Goal: Task Accomplishment & Management: Use online tool/utility

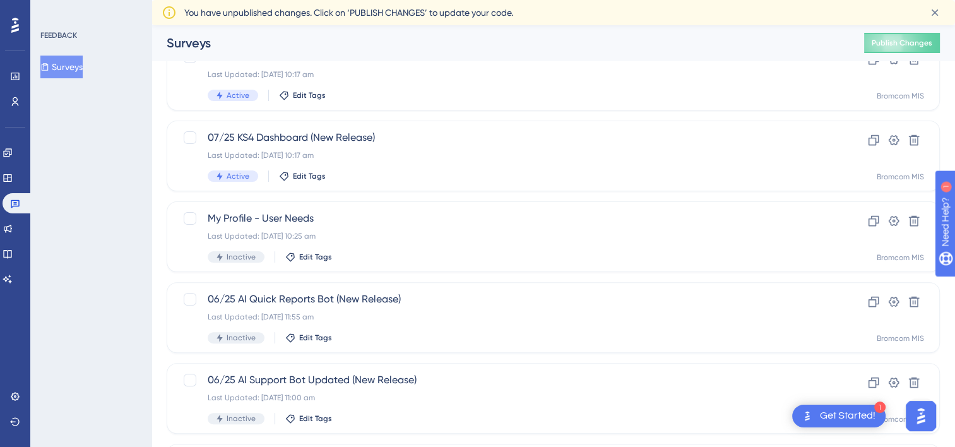
scroll to position [533, 0]
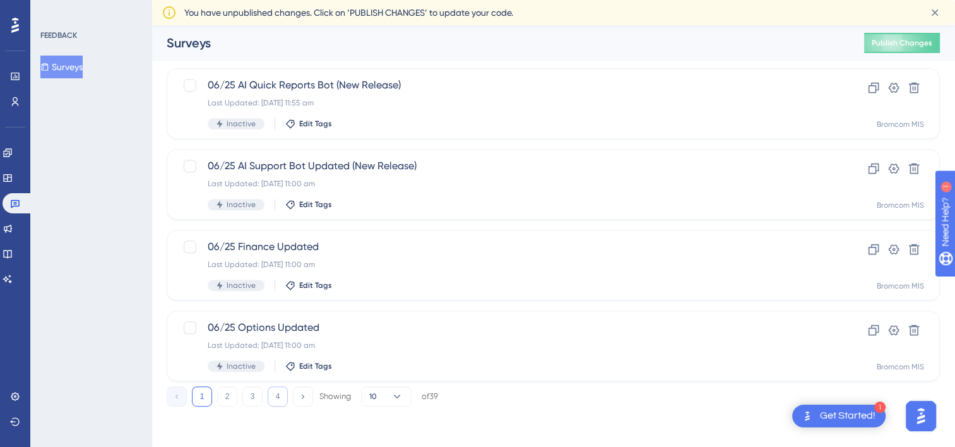
click at [273, 399] on button "4" at bounding box center [278, 396] width 20 height 20
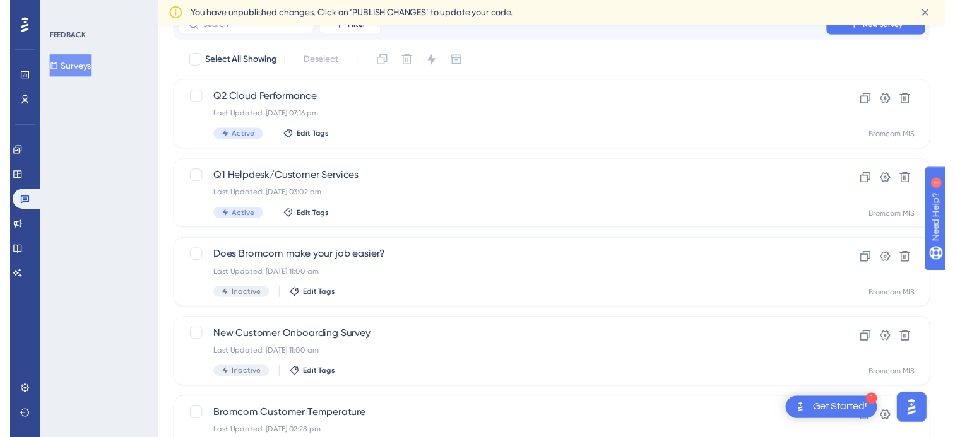
scroll to position [0, 0]
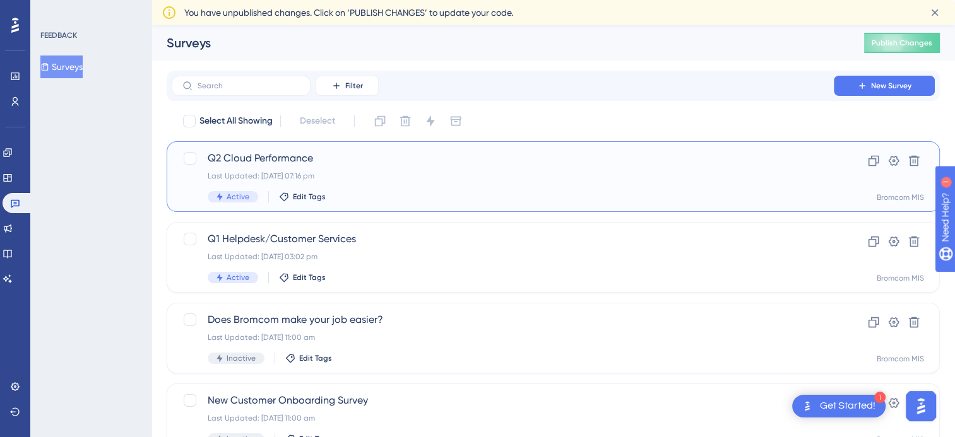
click at [286, 157] on span "Q2 Cloud Performance" at bounding box center [503, 158] width 590 height 15
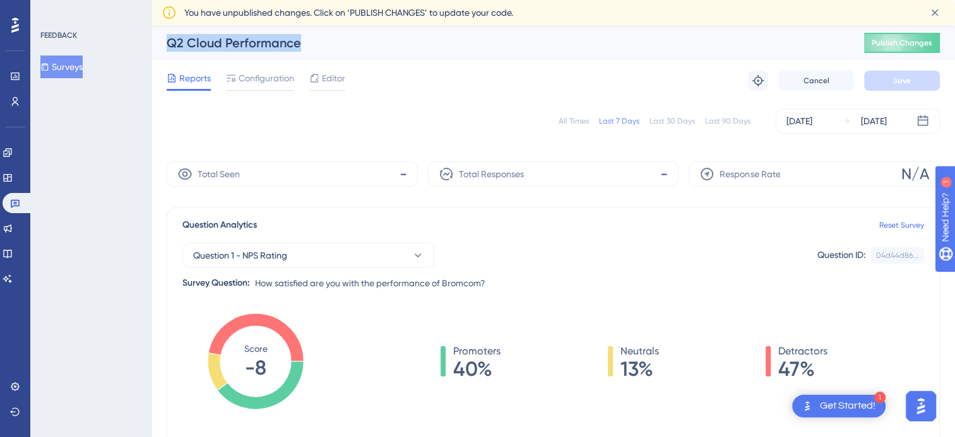
drag, startPoint x: 307, startPoint y: 47, endPoint x: 164, endPoint y: 40, distance: 142.8
click at [164, 40] on div "Q2 Cloud Performance Publish Changes" at bounding box center [552, 42] width 803 height 35
copy div "Q2 Cloud Performance"
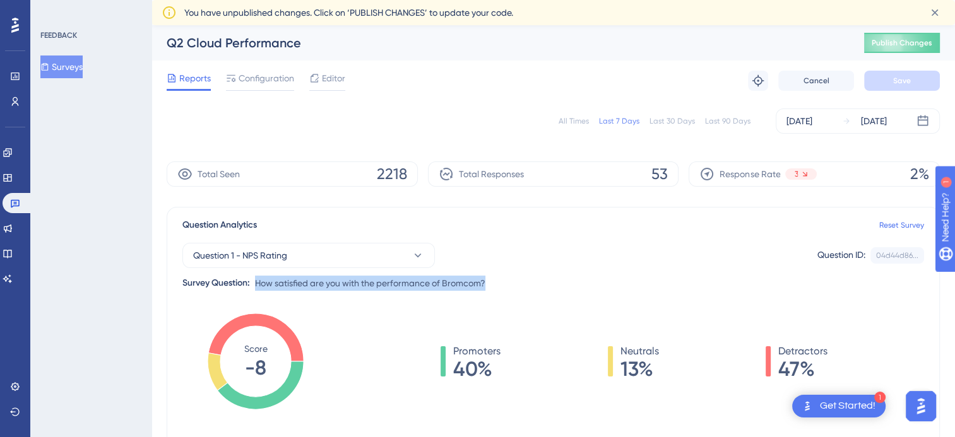
drag, startPoint x: 503, startPoint y: 290, endPoint x: 252, endPoint y: 288, distance: 250.6
click at [252, 288] on div "Question 1 - NPS Rating Question ID: 04d44d86... Copy Survey Question: How sati…" at bounding box center [553, 262] width 742 height 58
copy div "How satisfied are you with the performance of Bromcom?"
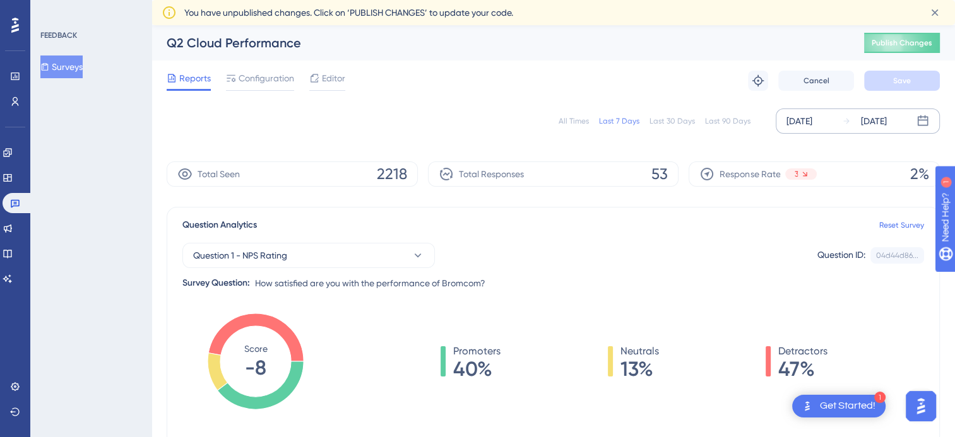
click at [812, 124] on div "[DATE]" at bounding box center [799, 121] width 26 height 15
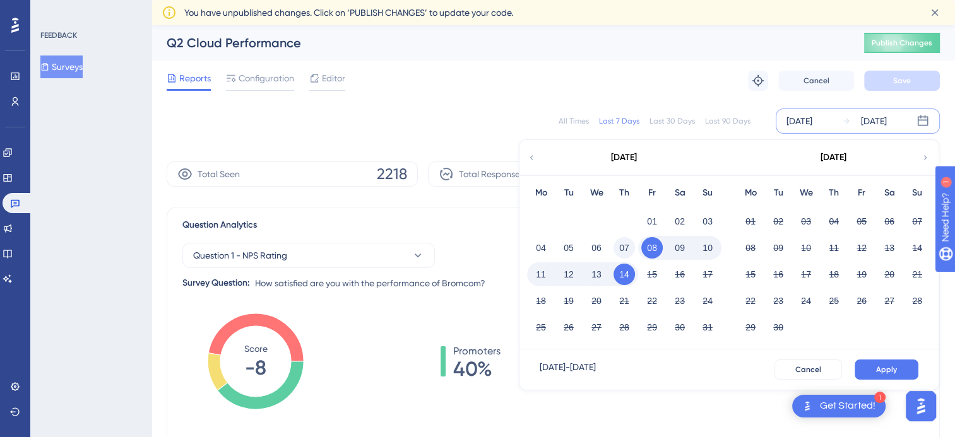
click at [632, 247] on button "07" at bounding box center [623, 247] width 21 height 21
click at [875, 366] on button "Apply" at bounding box center [887, 370] width 64 height 20
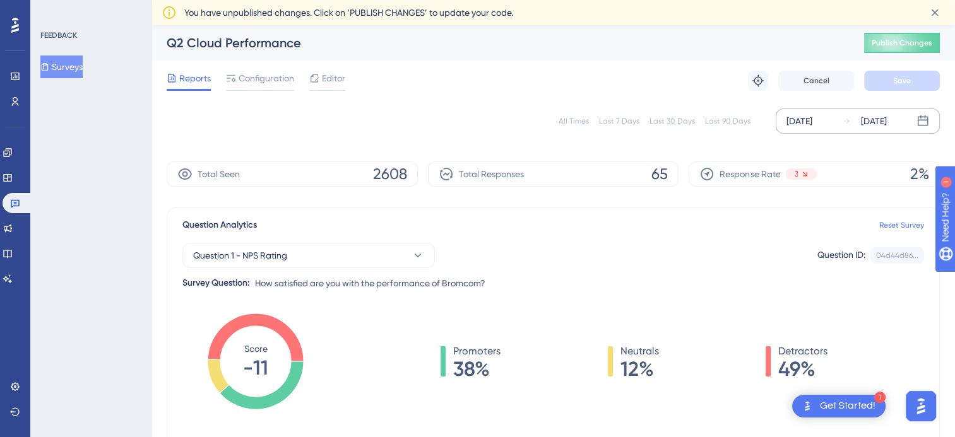
click at [64, 67] on button "Surveys" at bounding box center [61, 67] width 42 height 23
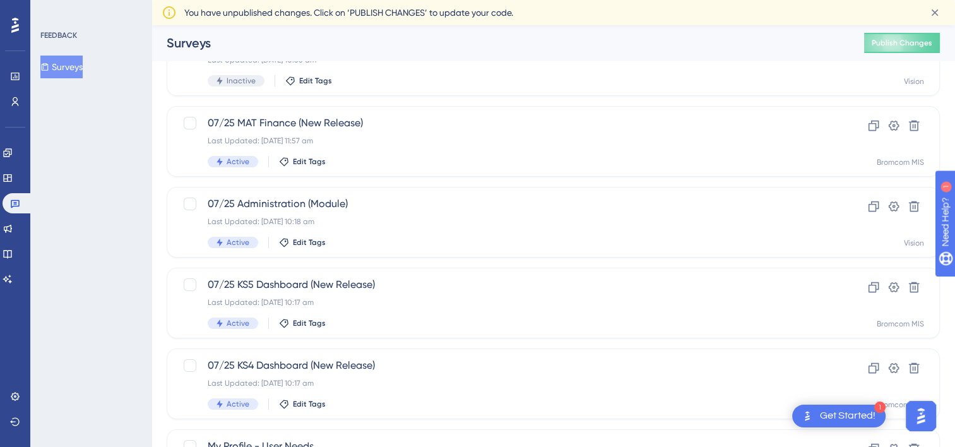
scroll to position [533, 0]
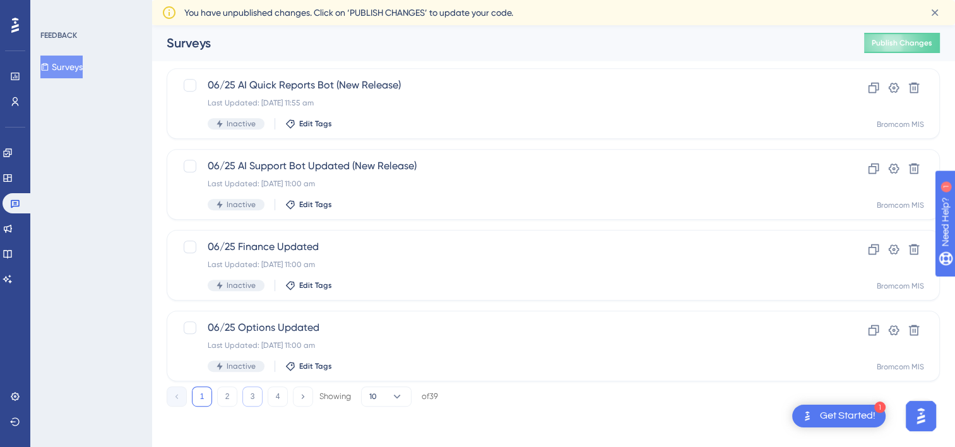
click at [260, 400] on button "3" at bounding box center [252, 396] width 20 height 20
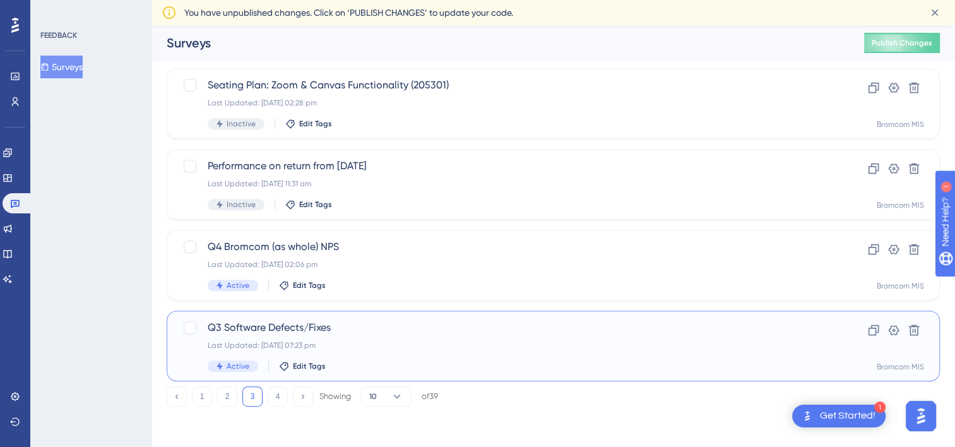
click at [270, 326] on span "Q3 Software Defects/Fixes" at bounding box center [503, 327] width 590 height 15
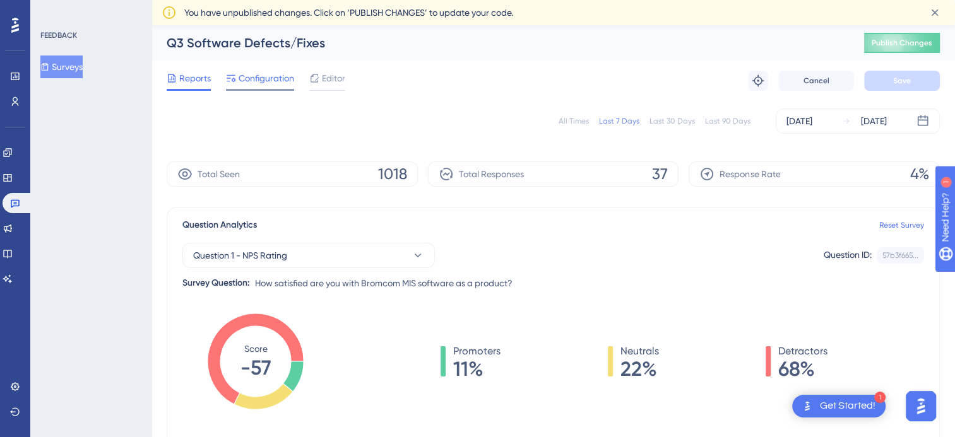
click at [246, 74] on span "Configuration" at bounding box center [267, 78] width 56 height 15
